Goal: Task Accomplishment & Management: Complete application form

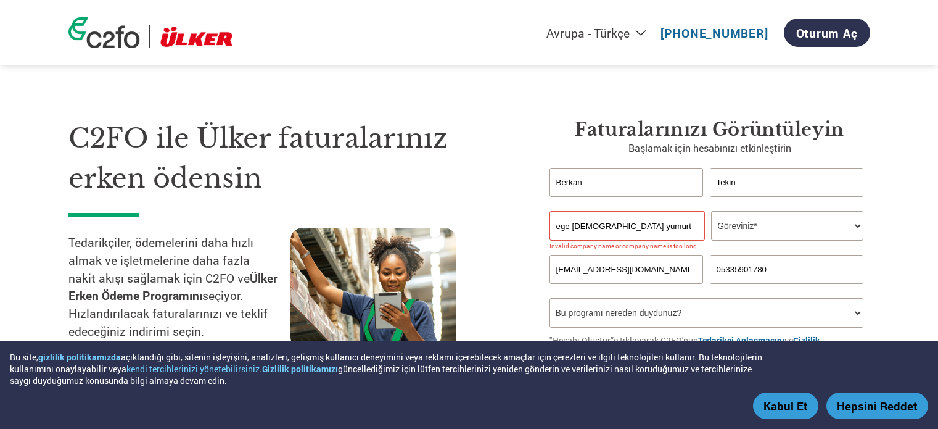
select select "tr-TR"
click at [770, 230] on select "Göreviniz* CFO Denetçi Krediler Müdürü Finans Direktörü [PERSON_NAME] CEO Başka…" at bounding box center [787, 226] width 152 height 30
select select "FINANCE_DIRECTOR"
click at [711, 211] on select "Göreviniz* CFO Denetçi Krediler Müdürü Finans Direktörü [PERSON_NAME] CEO Başka…" at bounding box center [787, 226] width 152 height 30
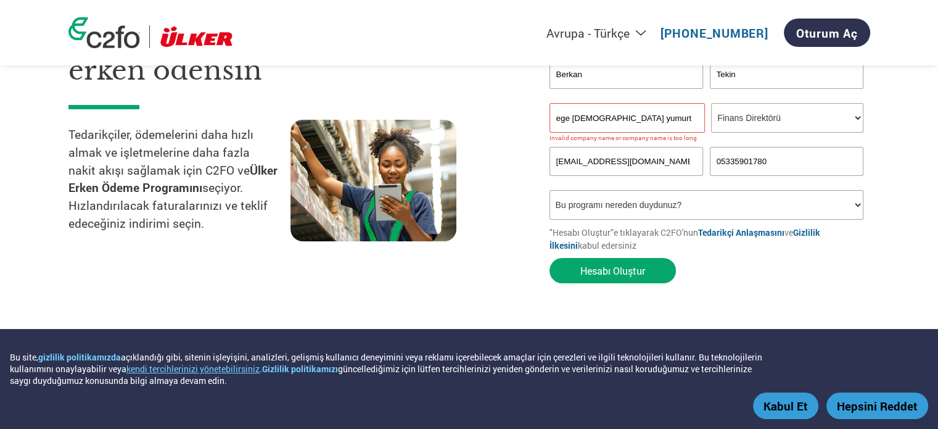
scroll to position [123, 0]
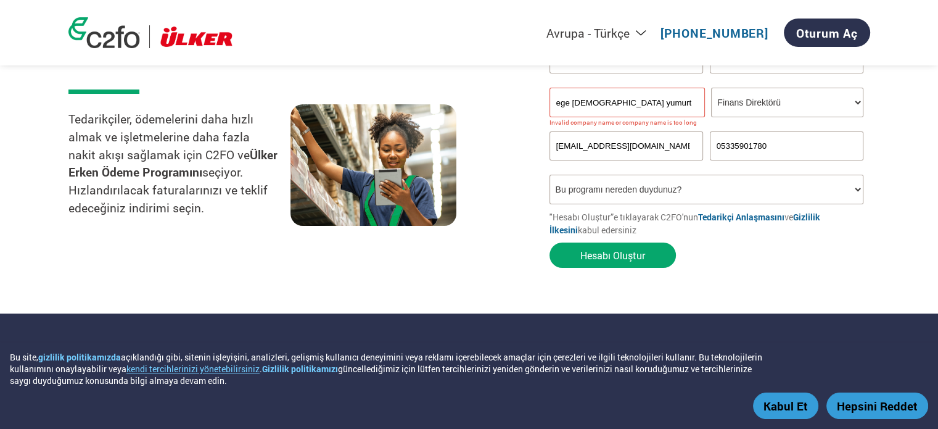
click at [653, 146] on input "[EMAIL_ADDRESS][DOMAIN_NAME]" at bounding box center [627, 145] width 154 height 29
type input "b"
type input "[EMAIL_ADDRESS][DOMAIN_NAME] tr"
click at [681, 192] on select "Bu programı nereden duydunuz? Mektup E-posta Sosyal Medya Online Arama Aile/​Ar…" at bounding box center [707, 190] width 315 height 30
select select "Online Search"
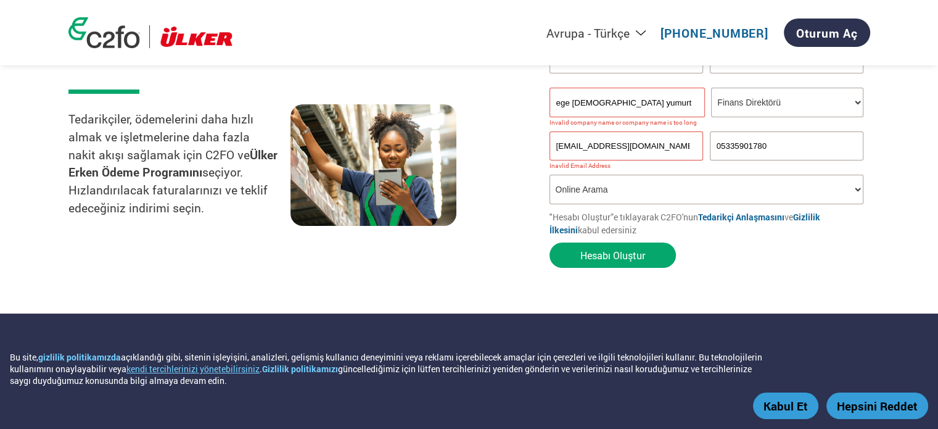
click at [550, 175] on select "Bu programı nereden duydunuz? Mektup E-posta Sosyal Medya Online Arama Aile/​Ar…" at bounding box center [707, 190] width 315 height 30
click at [619, 261] on button "Hesabı Oluştur" at bounding box center [613, 254] width 126 height 25
click at [672, 145] on input "[EMAIL_ADDRESS][DOMAIN_NAME] tr" at bounding box center [627, 145] width 154 height 29
click at [484, 141] on div at bounding box center [401, 166] width 222 height 125
click at [668, 146] on input "[EMAIL_ADDRESS][DOMAIN_NAME] tr" at bounding box center [627, 145] width 154 height 29
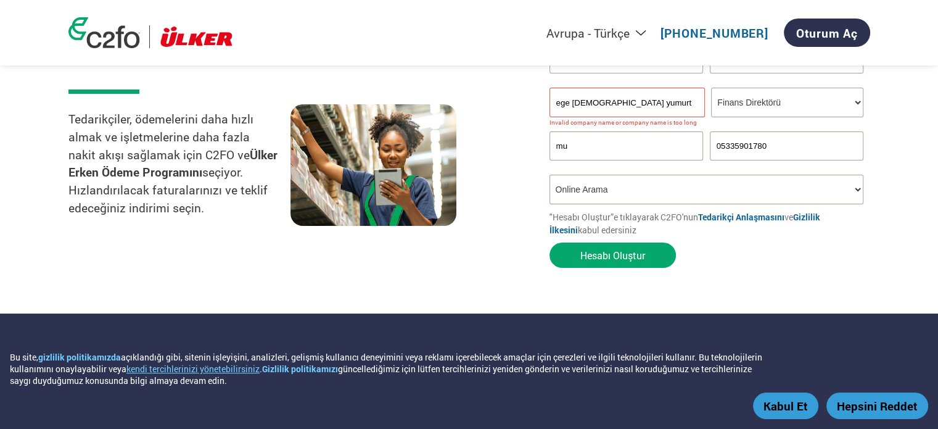
type input "m"
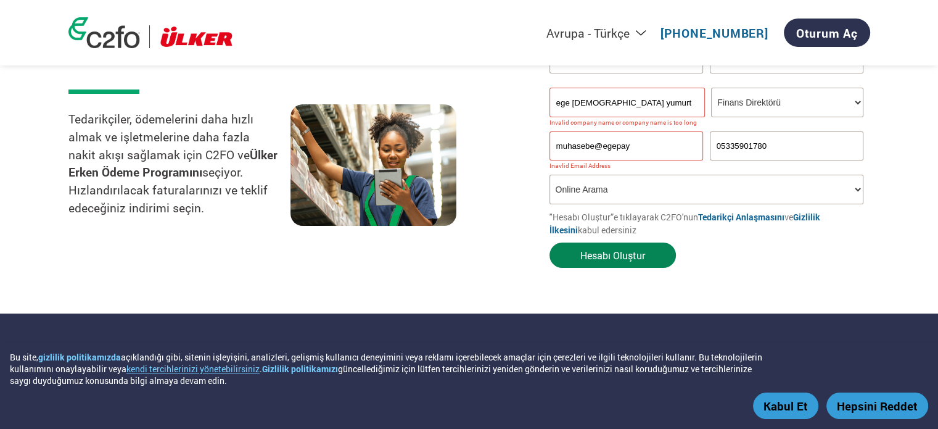
click at [594, 250] on button "Hesabı Oluştur" at bounding box center [613, 254] width 126 height 25
click at [489, 256] on div "C2FO ile Ülker faturalarınız erken ödensin Tedarikçiler, ödemelerini daha hızlı…" at bounding box center [299, 134] width 463 height 279
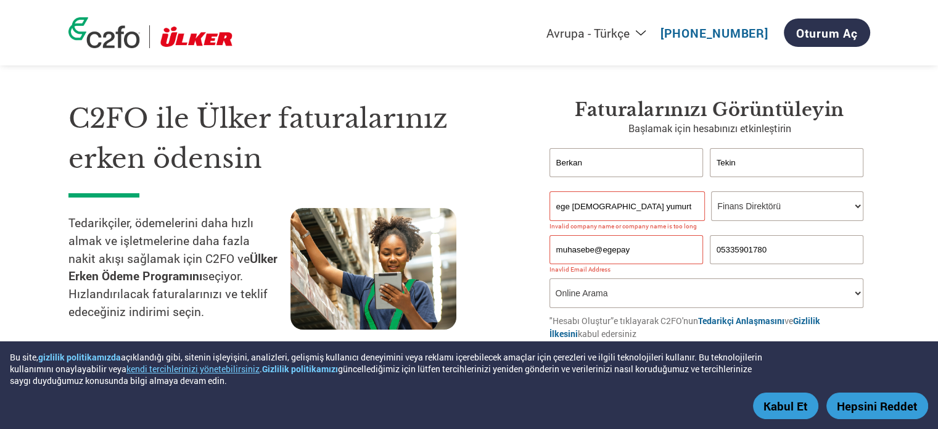
scroll to position [0, 0]
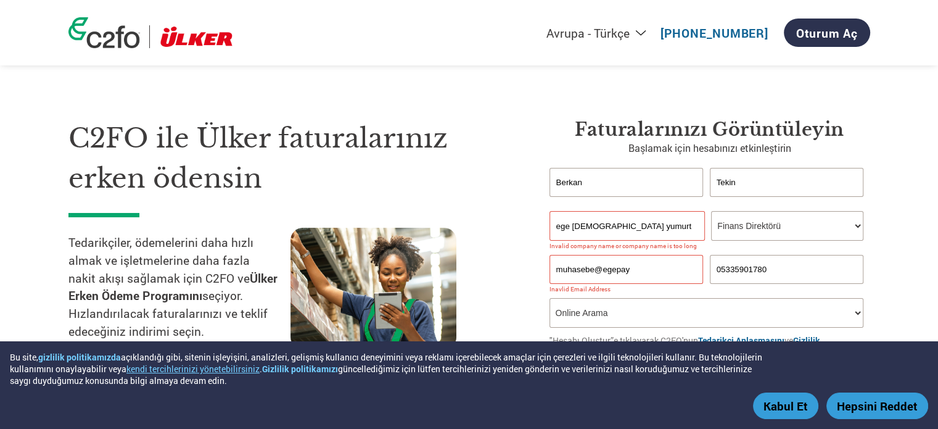
click at [643, 268] on input "muhasebe@egepay" at bounding box center [627, 269] width 154 height 29
click at [498, 276] on div at bounding box center [401, 290] width 222 height 125
click at [635, 273] on input "muhasebe@egepay" at bounding box center [627, 269] width 154 height 29
click at [656, 271] on input "muhasebe@egepay" at bounding box center [627, 269] width 154 height 29
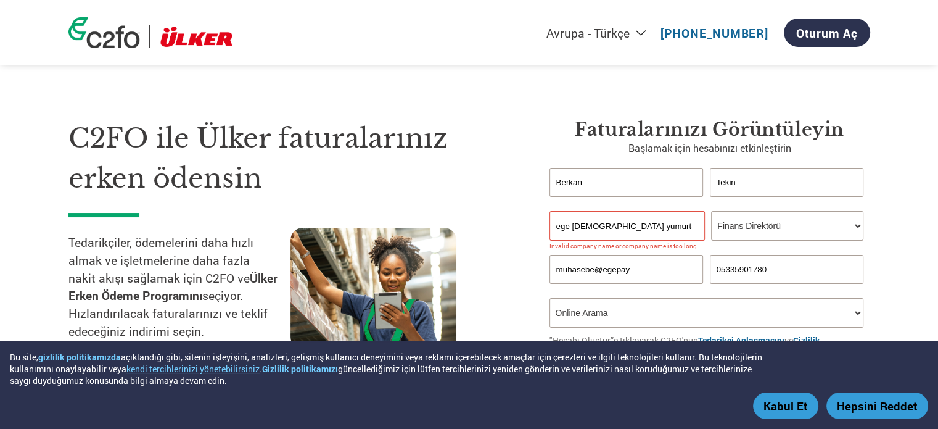
click at [648, 258] on input "muhasebe@egepay" at bounding box center [627, 269] width 154 height 29
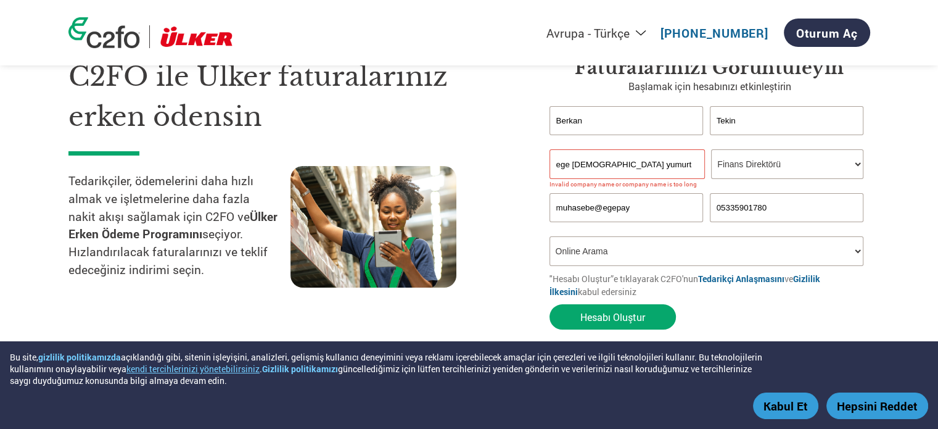
click at [634, 256] on select "Bu programı nereden duydunuz? Mektup E-posta Sosyal Medya Online Arama Aile/​Ar…" at bounding box center [707, 251] width 315 height 30
click at [653, 208] on input "muhasebe@egepay" at bounding box center [627, 207] width 154 height 29
type input "[EMAIL_ADDRESS][DOMAIN_NAME]"
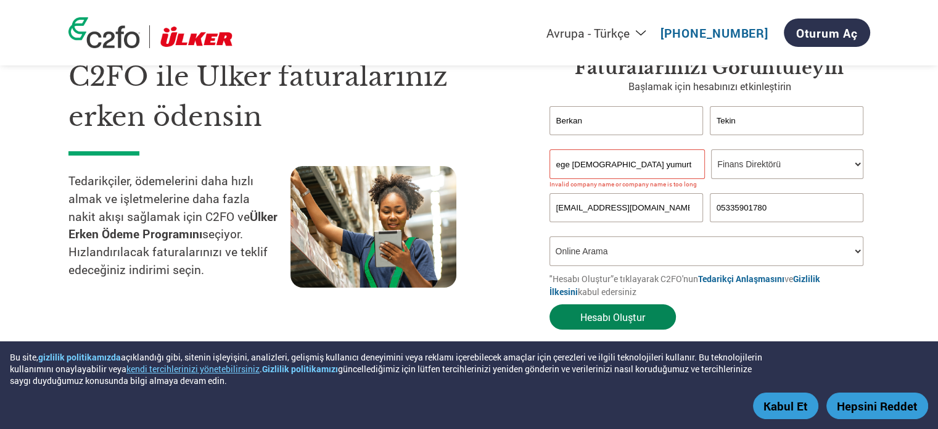
click at [629, 326] on button "Hesabı Oluştur" at bounding box center [613, 316] width 126 height 25
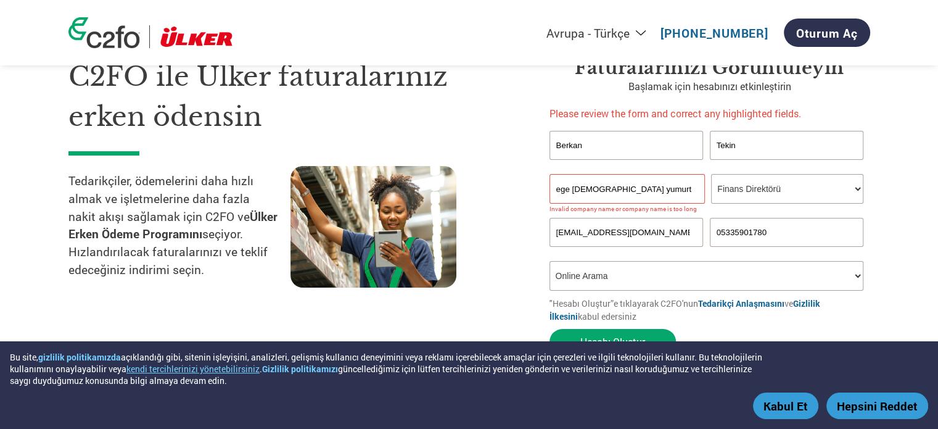
click at [677, 186] on input "ege [DEMOGRAPHIC_DATA] yumurta a.ş" at bounding box center [627, 189] width 155 height 30
click at [479, 196] on div at bounding box center [401, 228] width 222 height 125
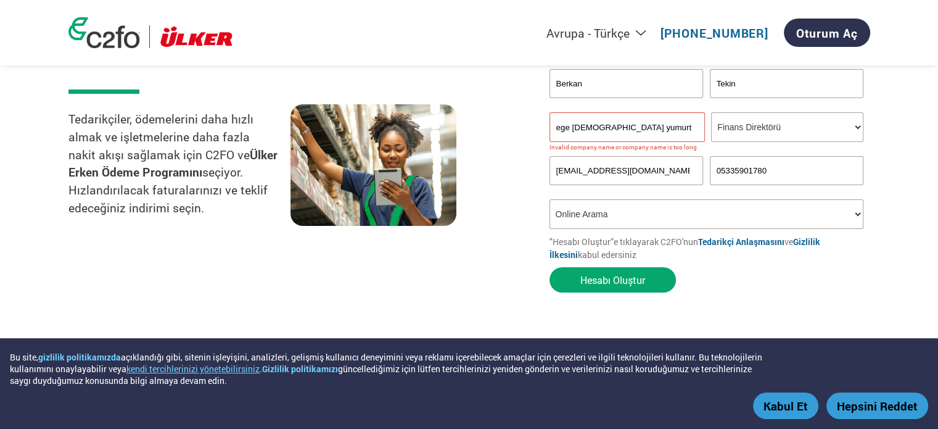
click at [606, 217] on select "Bu programı nereden duydunuz? Mektup E-posta Sosyal Medya Online Arama Aile/​Ar…" at bounding box center [707, 214] width 315 height 30
click at [662, 129] on input "ege [DEMOGRAPHIC_DATA] yumurta a.ş" at bounding box center [627, 127] width 155 height 30
click at [659, 130] on input "ege [DEMOGRAPHIC_DATA] yumurta a.ş" at bounding box center [627, 127] width 155 height 30
click at [662, 131] on input "ege [DEMOGRAPHIC_DATA] yumurta a.ş" at bounding box center [627, 127] width 155 height 30
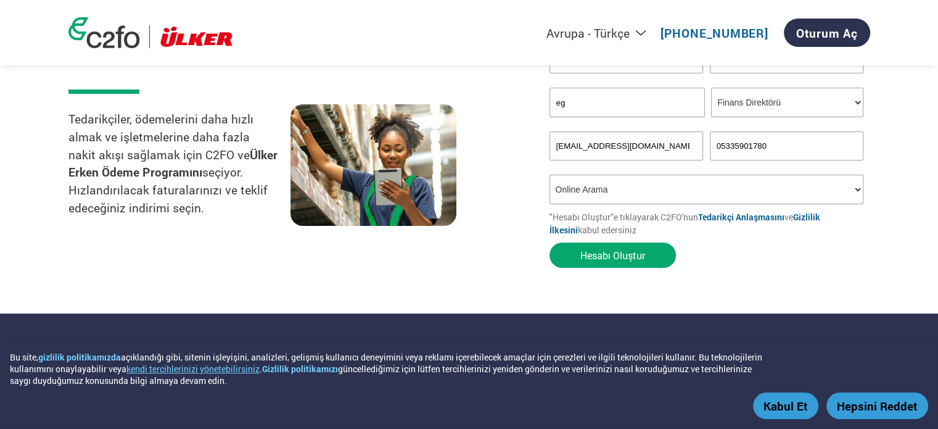
type input "e"
type input "EGE PASTÖRİZE YUMURTA A.Ş"
click at [781, 273] on form "[PERSON_NAME] Invalid first name or first name is too long Invalid last name or…" at bounding box center [710, 158] width 321 height 229
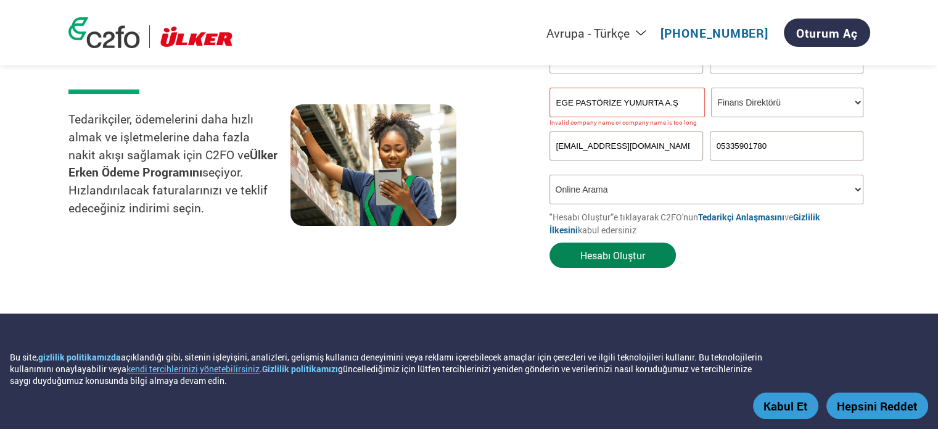
click at [630, 268] on button "Hesabı Oluştur" at bounding box center [613, 254] width 126 height 25
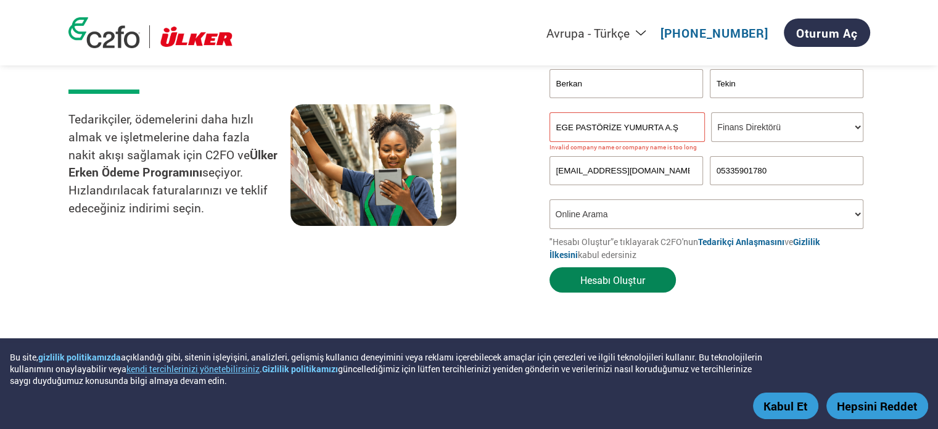
click at [629, 286] on button "Hesabı Oluştur" at bounding box center [613, 279] width 126 height 25
click at [675, 175] on input "[EMAIL_ADDRESS][DOMAIN_NAME]" at bounding box center [627, 170] width 154 height 29
click at [662, 172] on input "[EMAIL_ADDRESS][DOMAIN_NAME]" at bounding box center [627, 170] width 154 height 29
click at [517, 231] on div "C2FO ile Ülker faturalarınız erken ödensin Tedarikçiler, ödemelerini daha hızlı…" at bounding box center [299, 146] width 463 height 303
click at [670, 175] on input "[EMAIL_ADDRESS][DOMAIN_NAME]" at bounding box center [627, 170] width 154 height 29
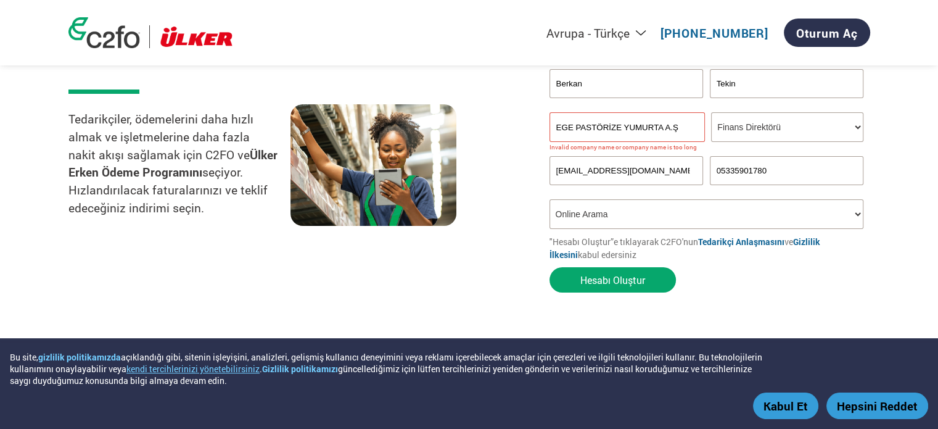
click at [670, 174] on input "[EMAIL_ADDRESS][DOMAIN_NAME]" at bounding box center [627, 170] width 154 height 29
click at [798, 173] on input "05335901780" at bounding box center [787, 170] width 154 height 29
click at [654, 170] on input "[EMAIL_ADDRESS][DOMAIN_NAME]" at bounding box center [627, 170] width 154 height 29
click at [619, 281] on button "Hesabı Oluştur" at bounding box center [613, 279] width 126 height 25
click at [616, 281] on button "Hesabı Oluştur" at bounding box center [613, 279] width 126 height 25
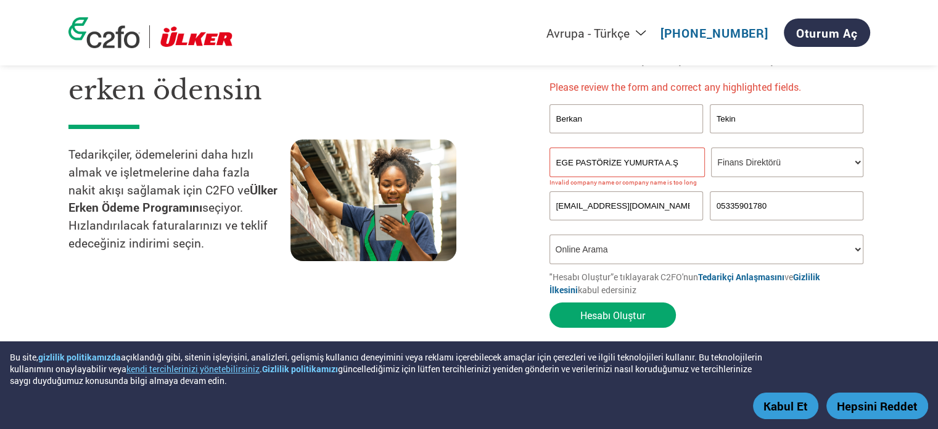
scroll to position [62, 0]
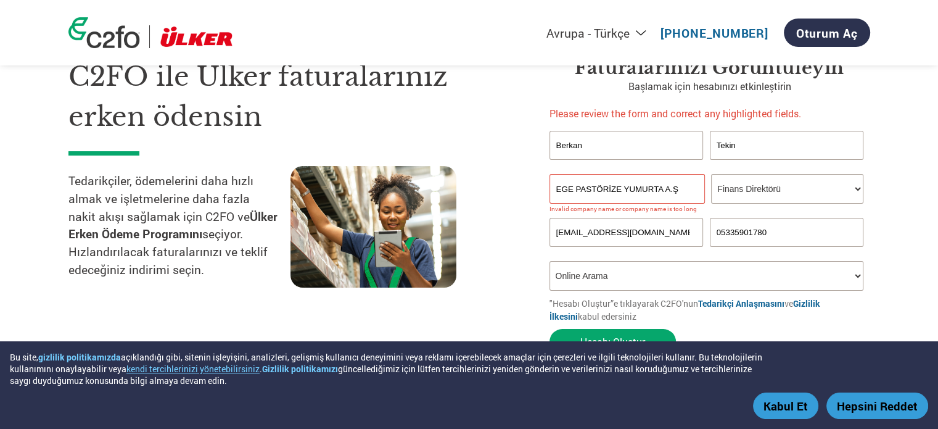
click at [629, 275] on select "Bu programı nereden duydunuz? Mektup E-posta Sosyal Medya Online Arama Aile/​Ar…" at bounding box center [707, 276] width 315 height 30
click at [550, 261] on select "Bu programı nereden duydunuz? Mektup E-posta Sosyal Medya Online Arama Aile/​Ar…" at bounding box center [707, 276] width 315 height 30
click at [676, 234] on input "[EMAIL_ADDRESS][DOMAIN_NAME]" at bounding box center [627, 232] width 154 height 29
click at [675, 236] on input "[EMAIL_ADDRESS][DOMAIN_NAME]" at bounding box center [627, 232] width 154 height 29
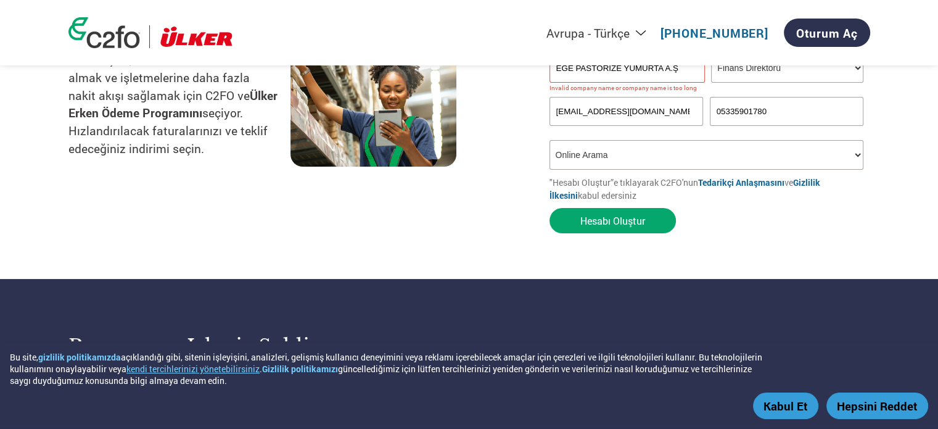
scroll to position [185, 0]
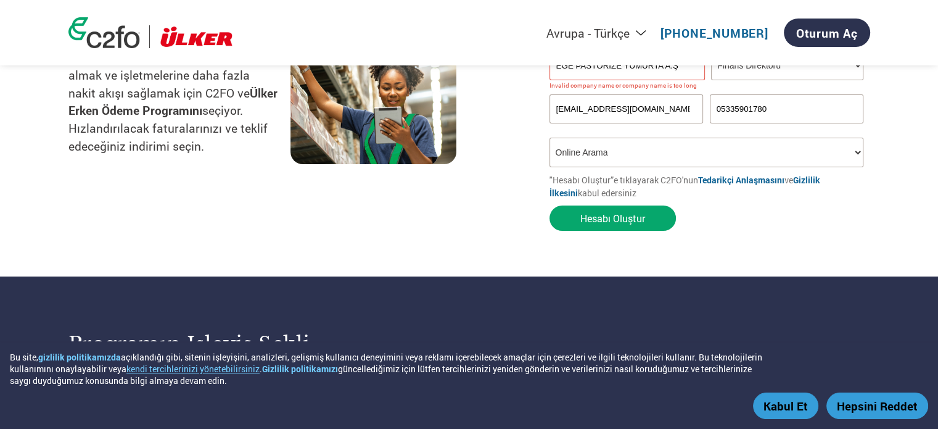
click at [664, 111] on input "[EMAIL_ADDRESS][DOMAIN_NAME]" at bounding box center [627, 108] width 154 height 29
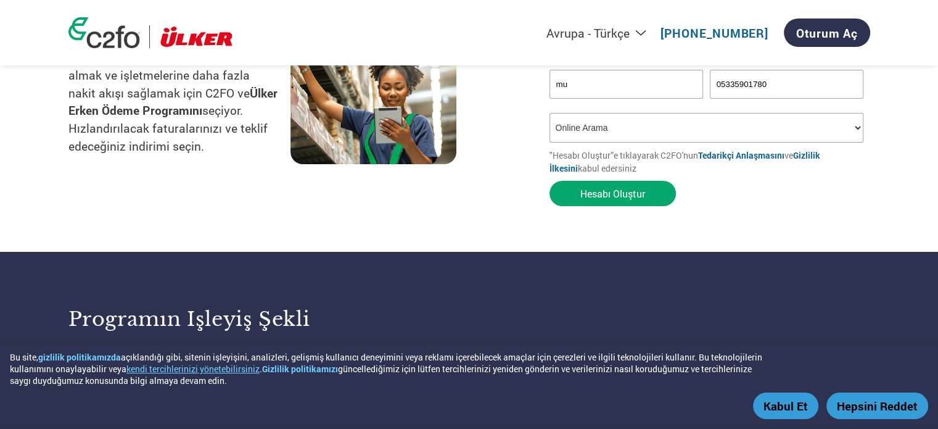
type input "m"
type input "B"
type input "[EMAIL_ADDRESS][DOMAIN_NAME]"
click at [611, 191] on button "Hesabı Oluştur" at bounding box center [613, 193] width 126 height 25
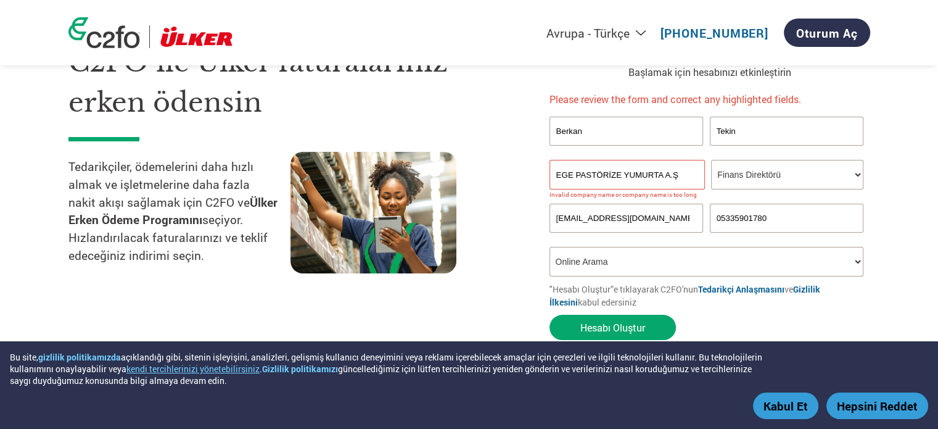
scroll to position [62, 0]
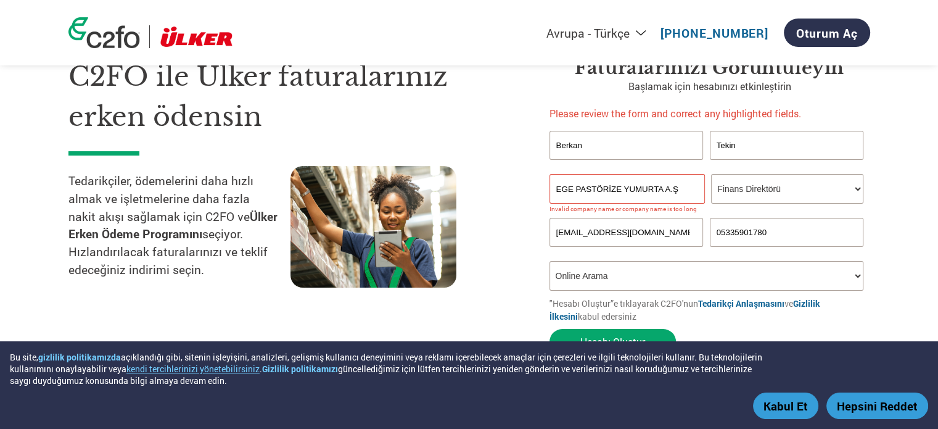
click at [688, 190] on input "EGE PASTÖRİZE YUMURTA A.Ş" at bounding box center [627, 189] width 155 height 30
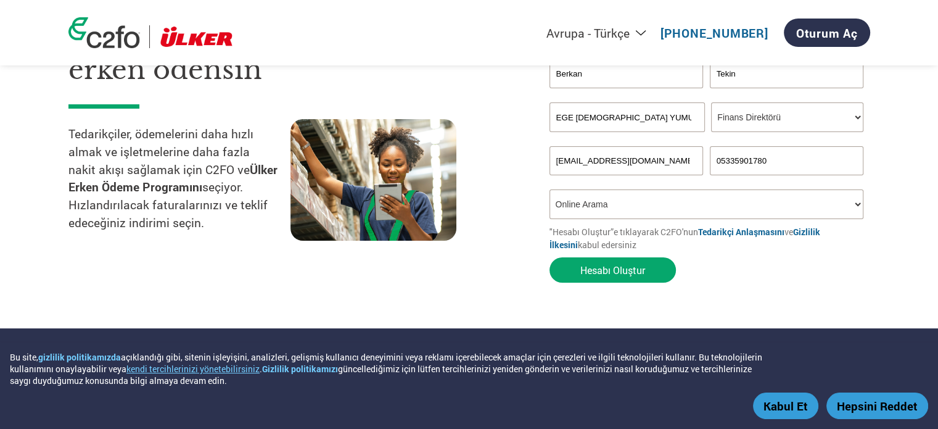
scroll to position [123, 0]
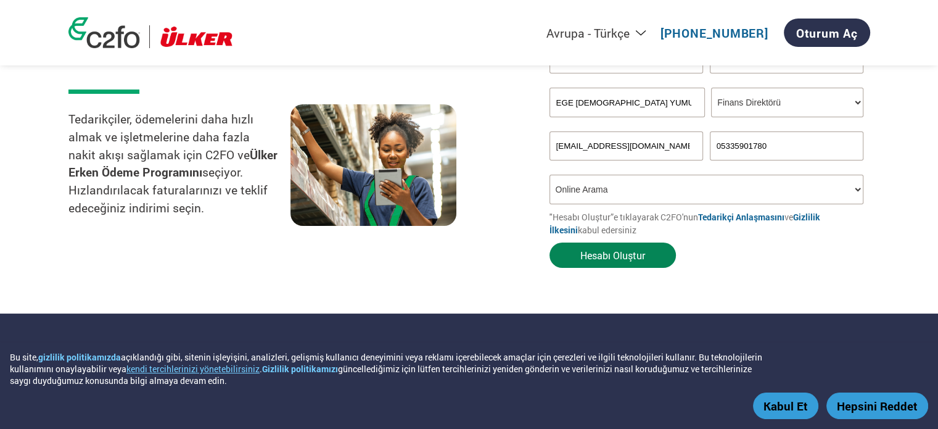
type input "EGE [DEMOGRAPHIC_DATA] YUMURTA A.S"
click at [598, 251] on button "Hesabı Oluştur" at bounding box center [613, 254] width 126 height 25
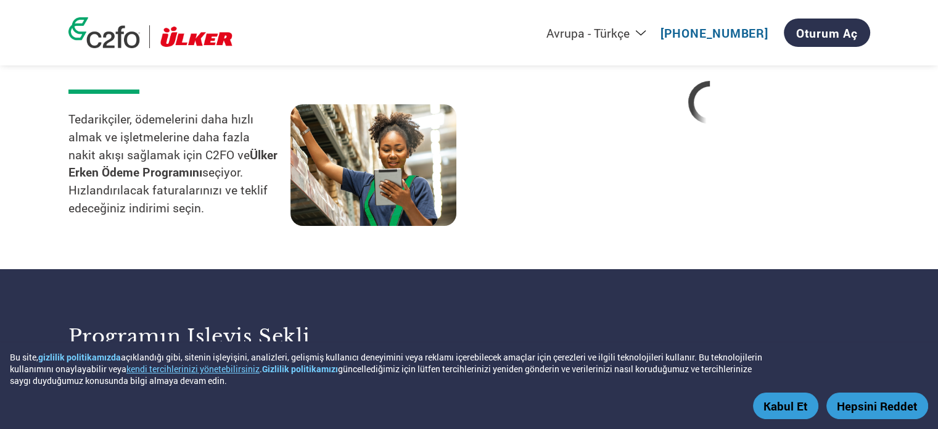
select select "tr-TR"
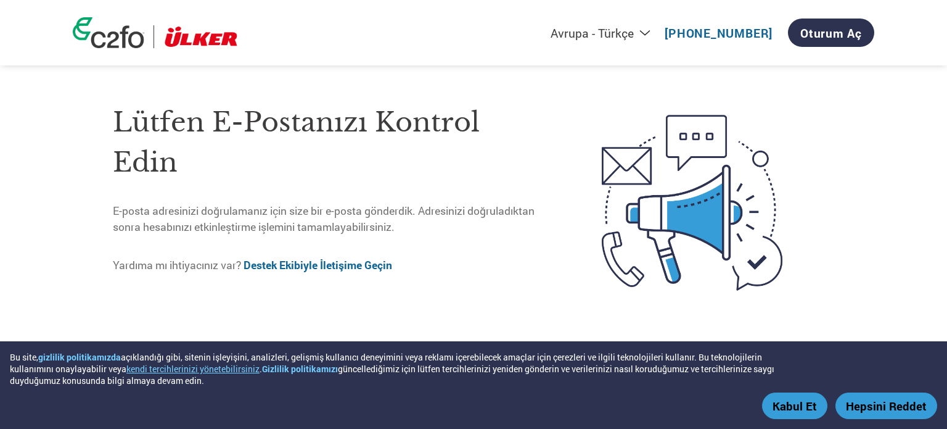
click at [809, 405] on button "Kabul Et" at bounding box center [794, 405] width 65 height 27
